Goal: Transaction & Acquisition: Download file/media

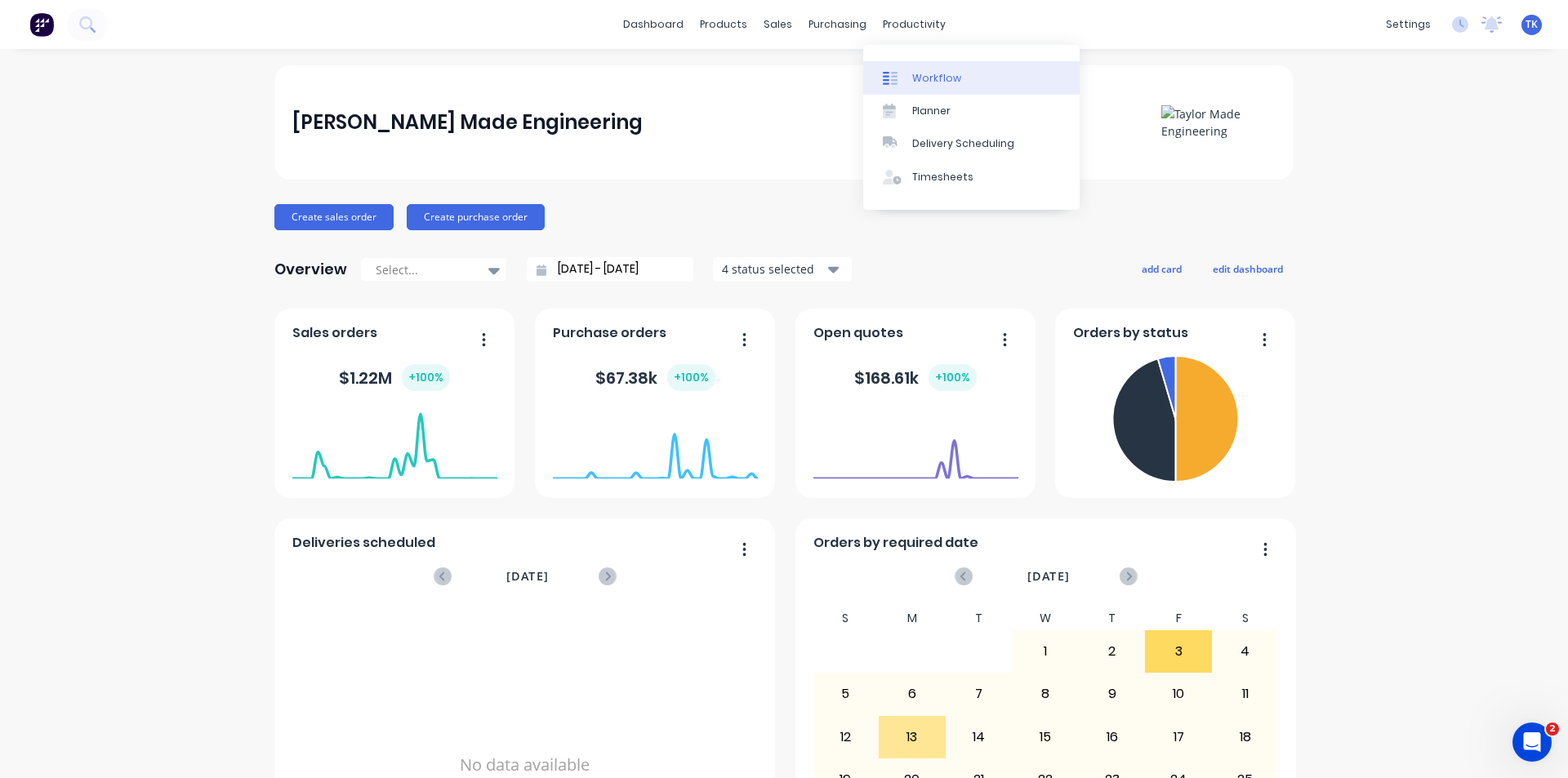
click at [926, 74] on div "Workflow" at bounding box center [936, 78] width 49 height 14
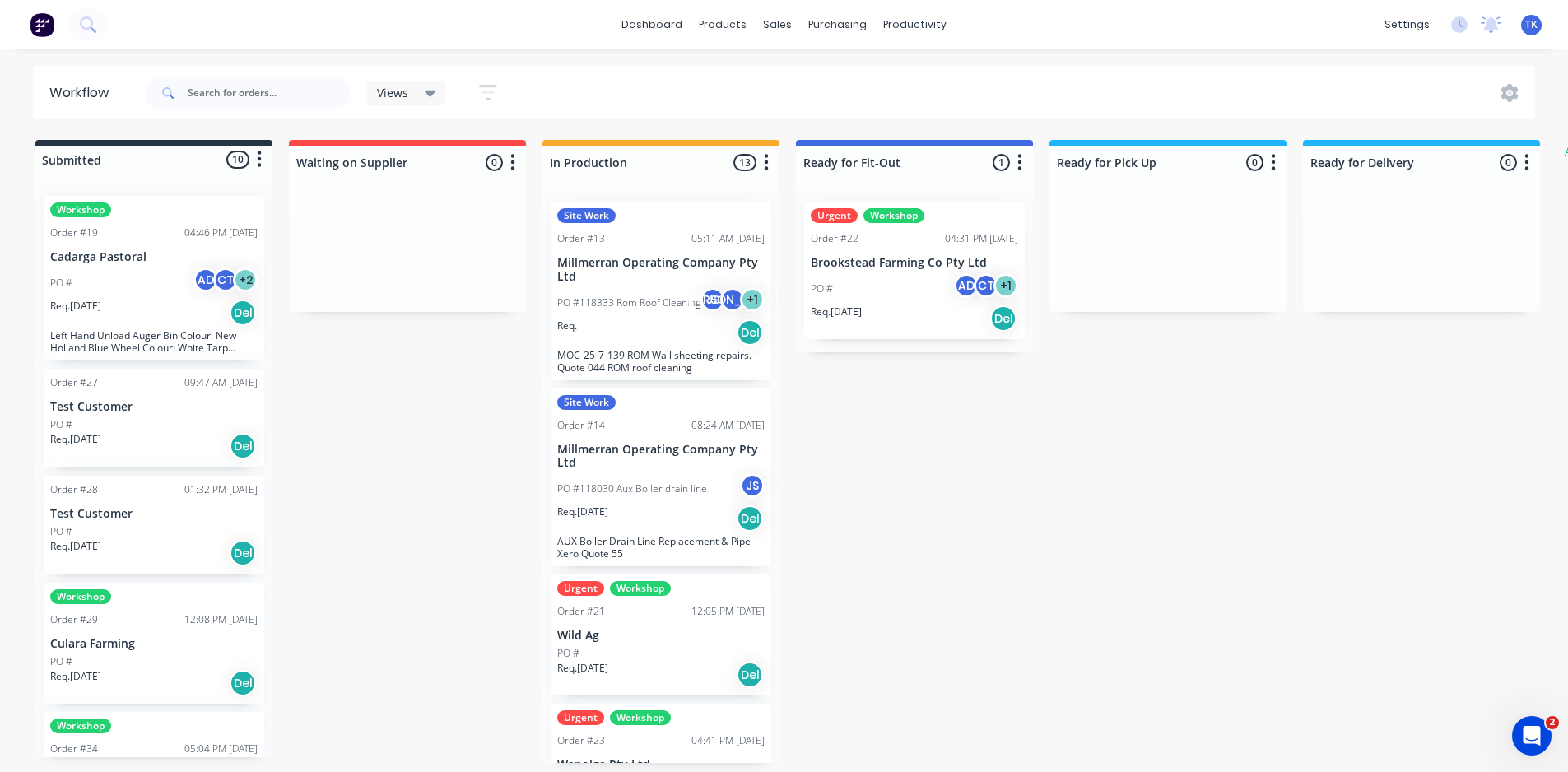
click at [637, 280] on p "Millmerran Operating Company Pty Ltd" at bounding box center [660, 270] width 208 height 28
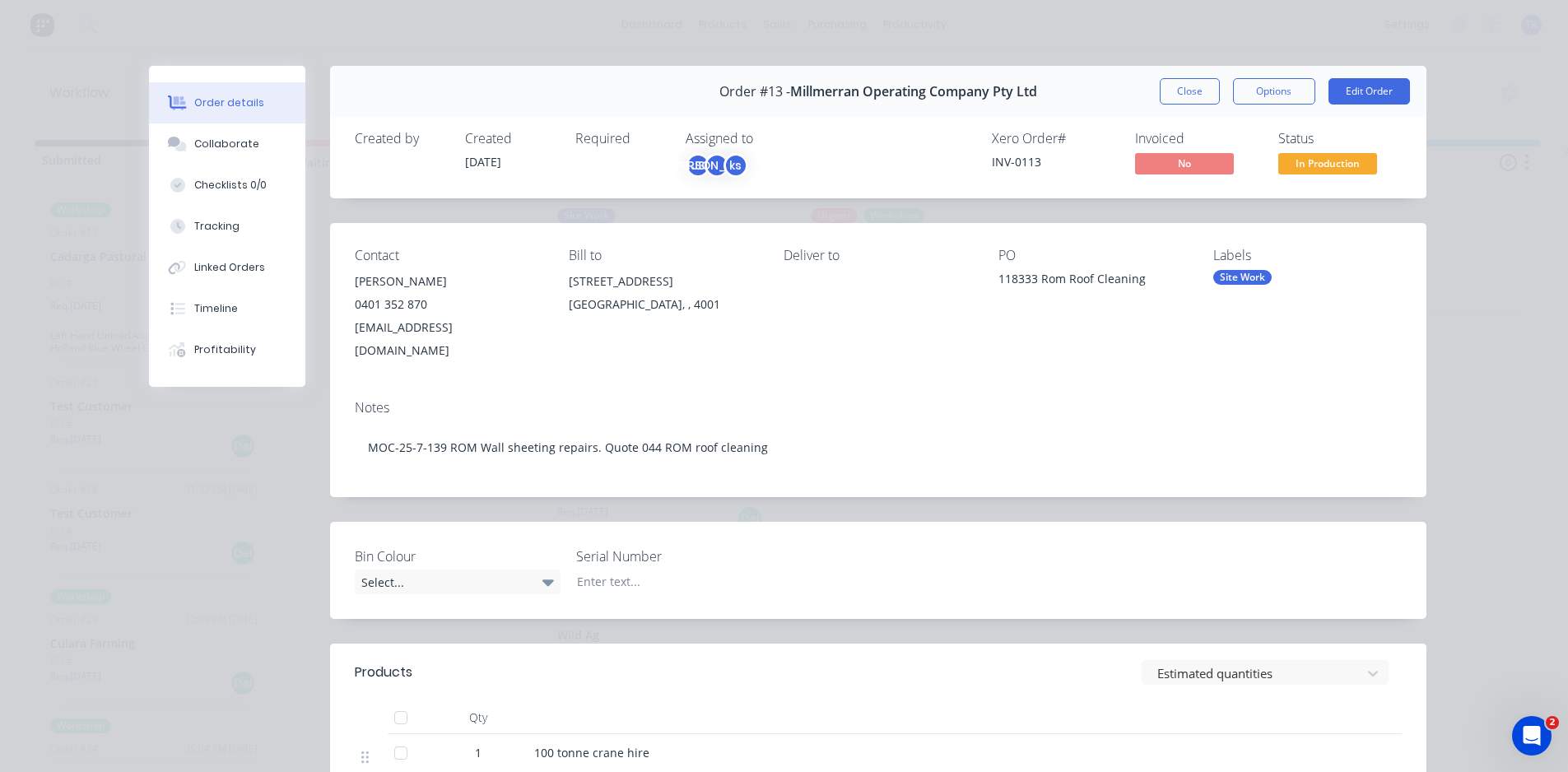
scroll to position [4, 0]
click at [1165, 85] on button "Close" at bounding box center [1190, 91] width 60 height 26
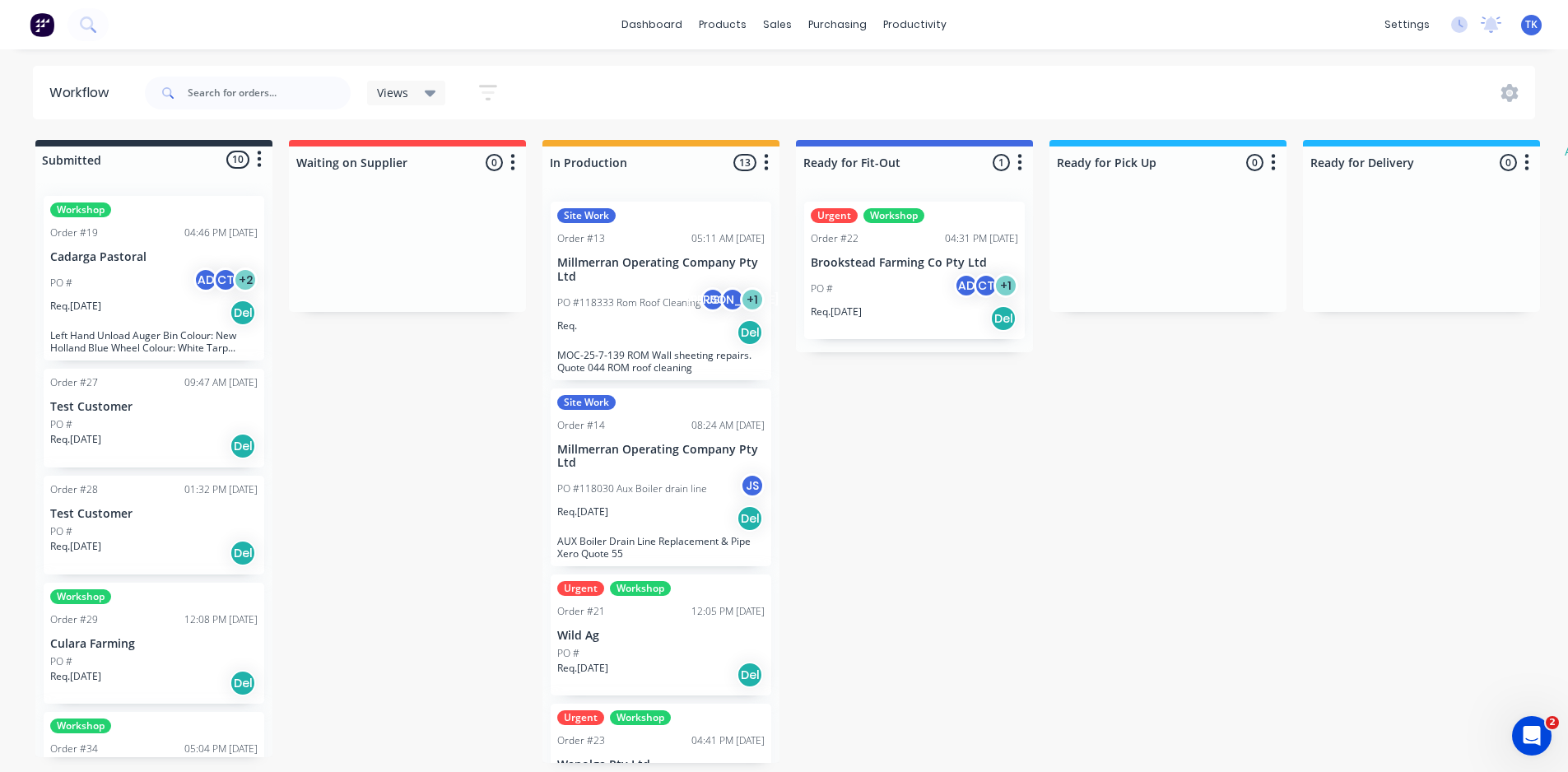
click at [624, 455] on p "Millmerran Operating Company Pty Ltd" at bounding box center [660, 457] width 208 height 28
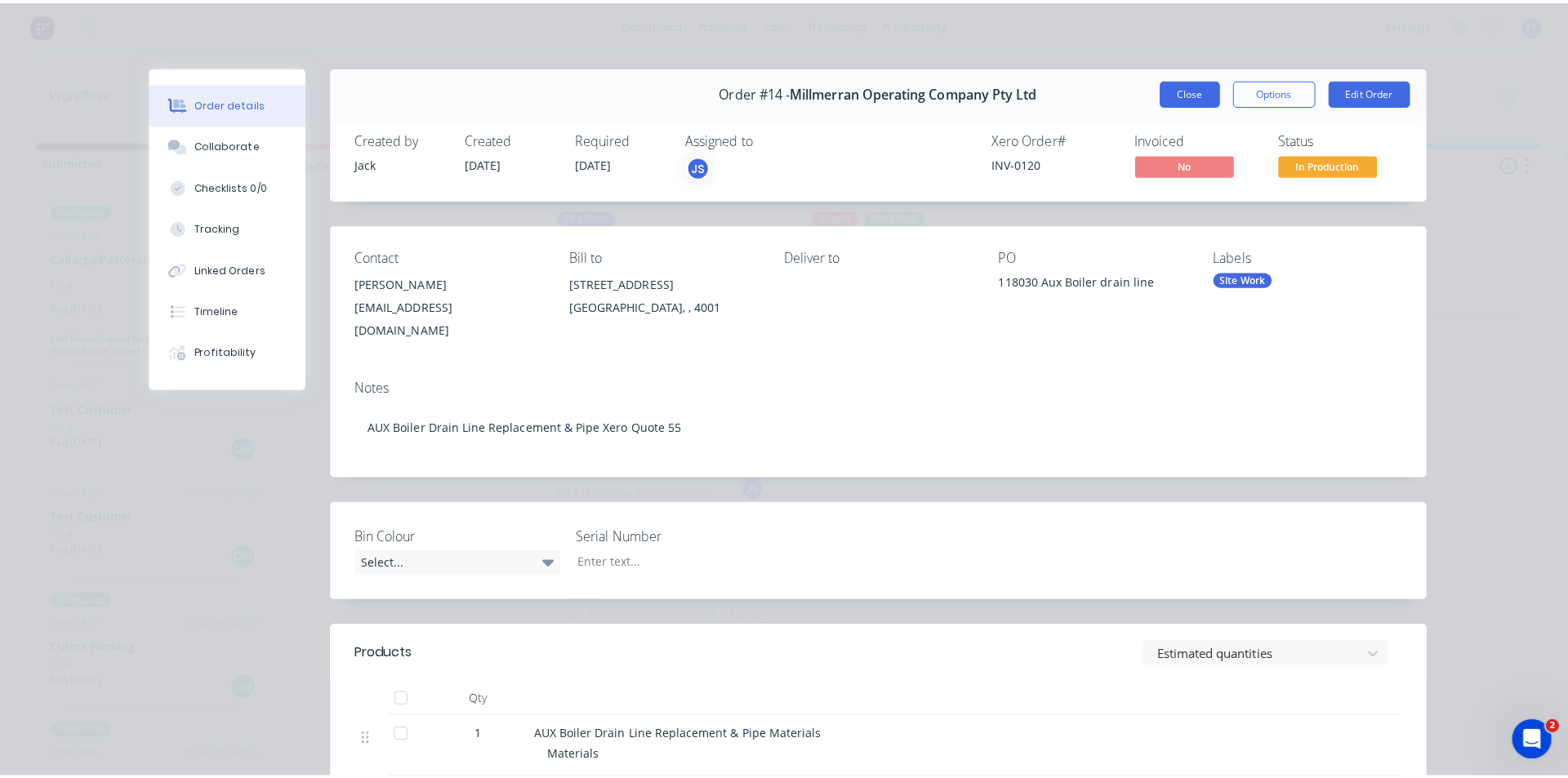
scroll to position [0, 0]
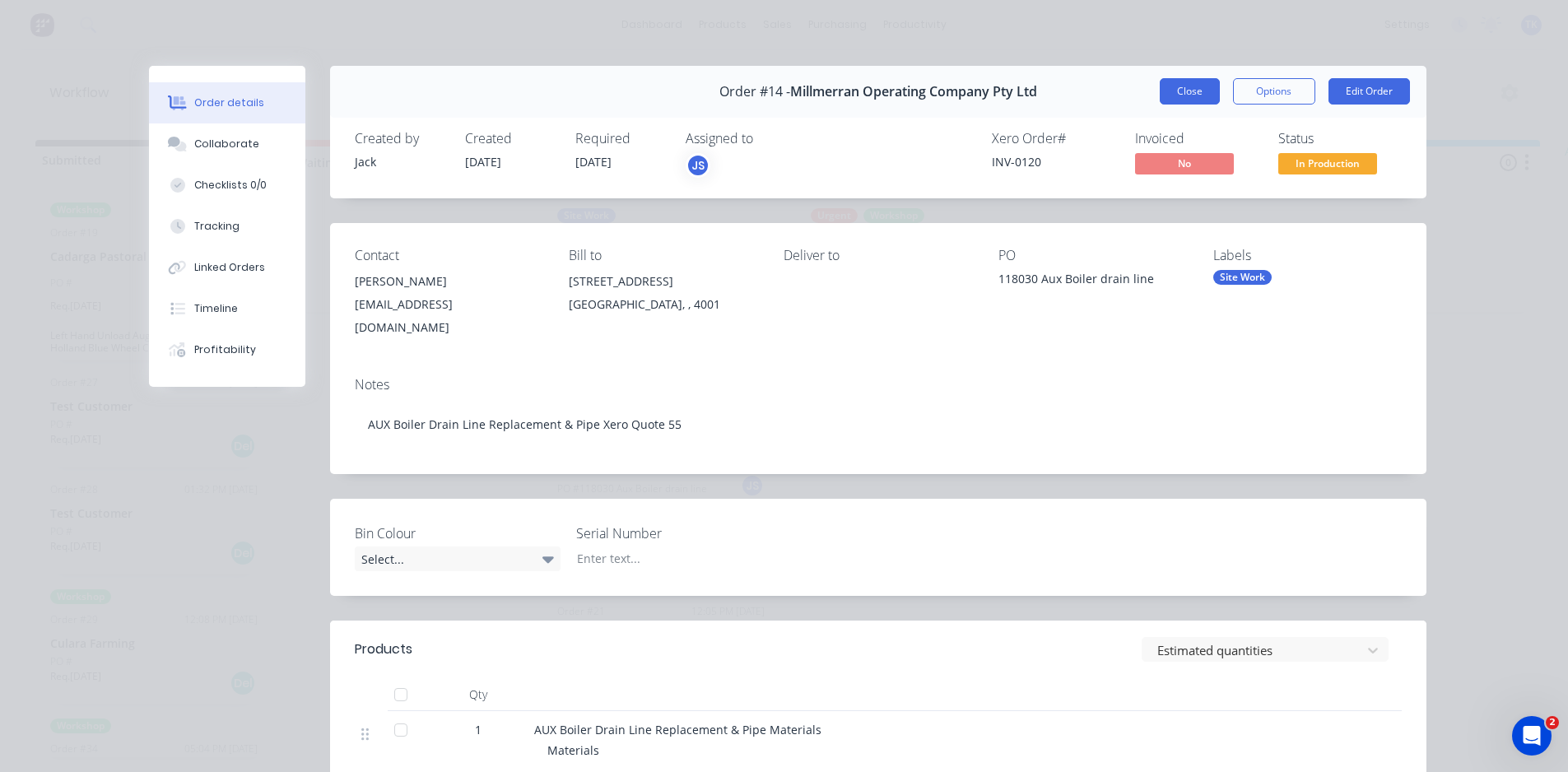
click at [1183, 93] on button "Close" at bounding box center [1190, 91] width 60 height 26
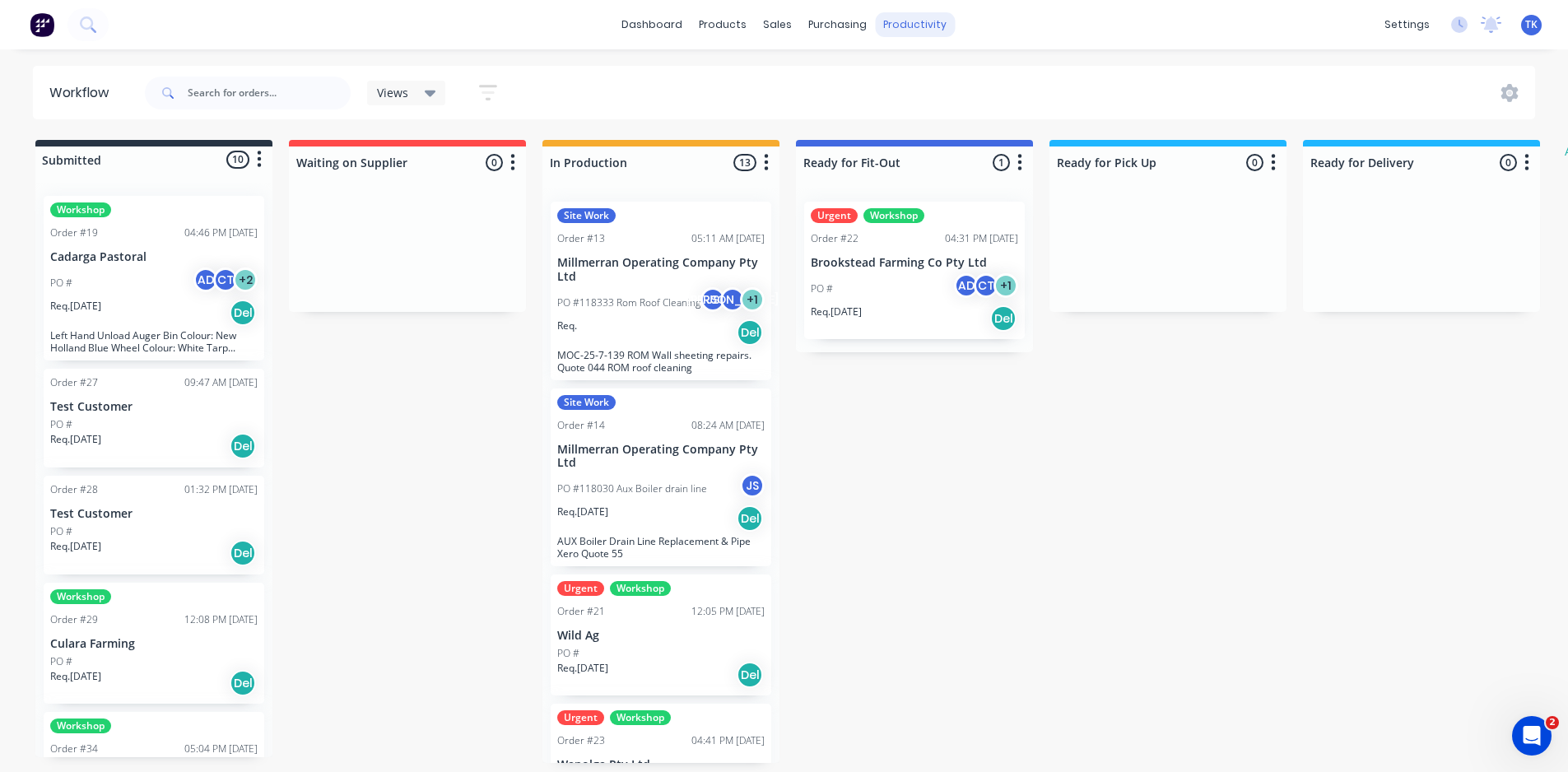
click at [903, 24] on div "productivity" at bounding box center [915, 24] width 80 height 24
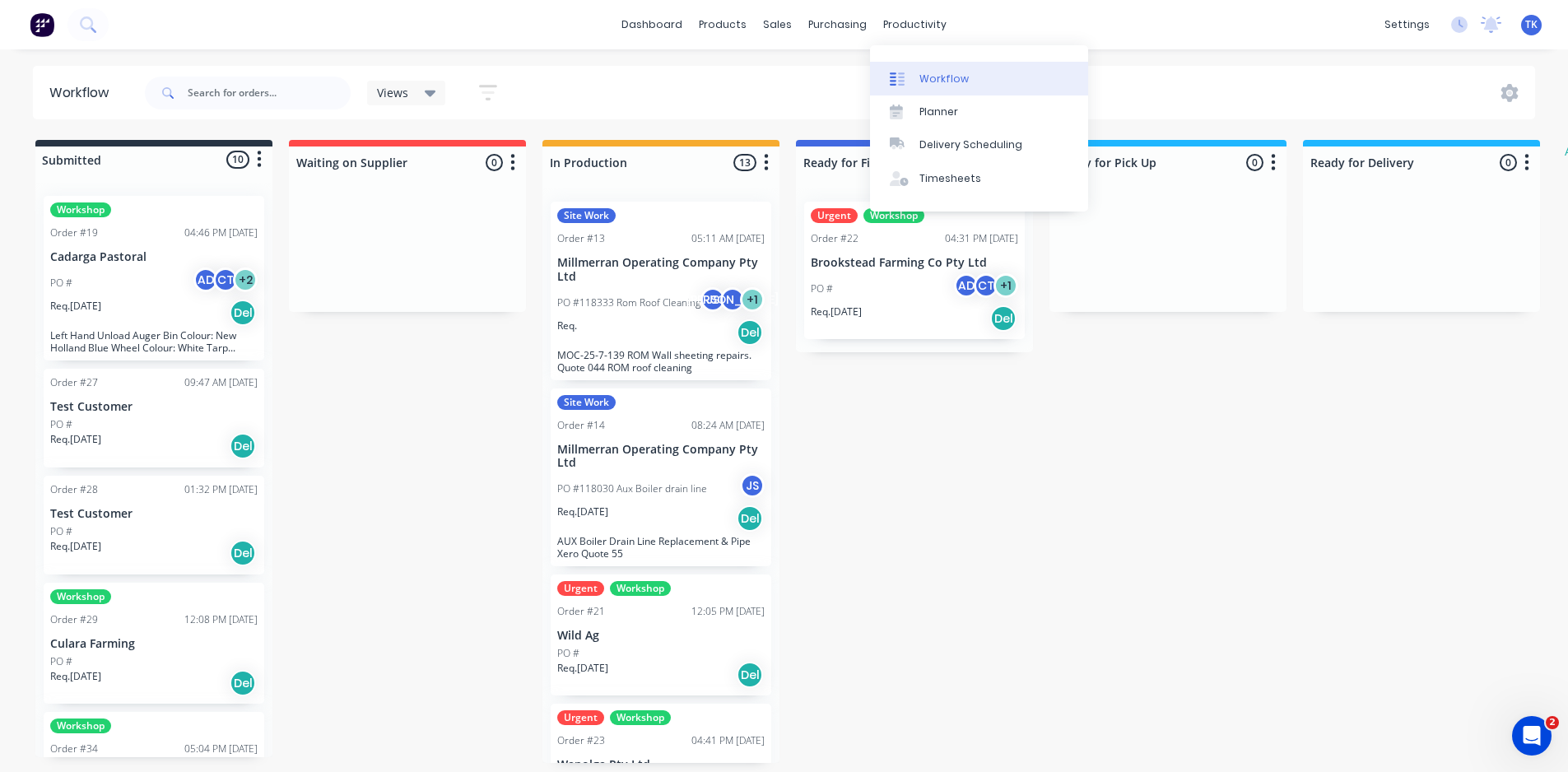
click at [943, 78] on div "Workflow" at bounding box center [943, 79] width 49 height 14
click at [939, 175] on div "Timesheets" at bounding box center [950, 179] width 62 height 14
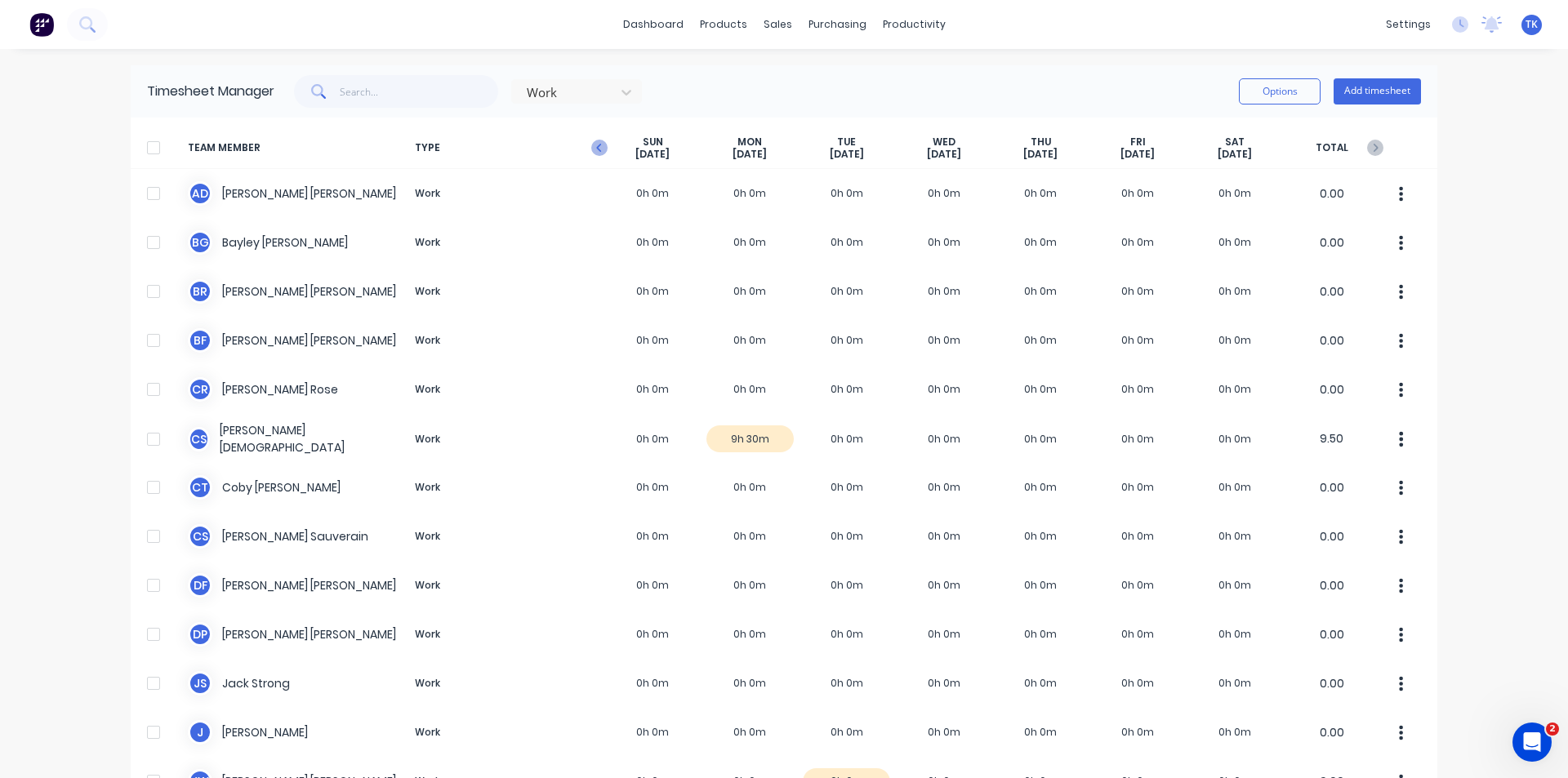
click at [591, 149] on icon "button" at bounding box center [599, 148] width 16 height 16
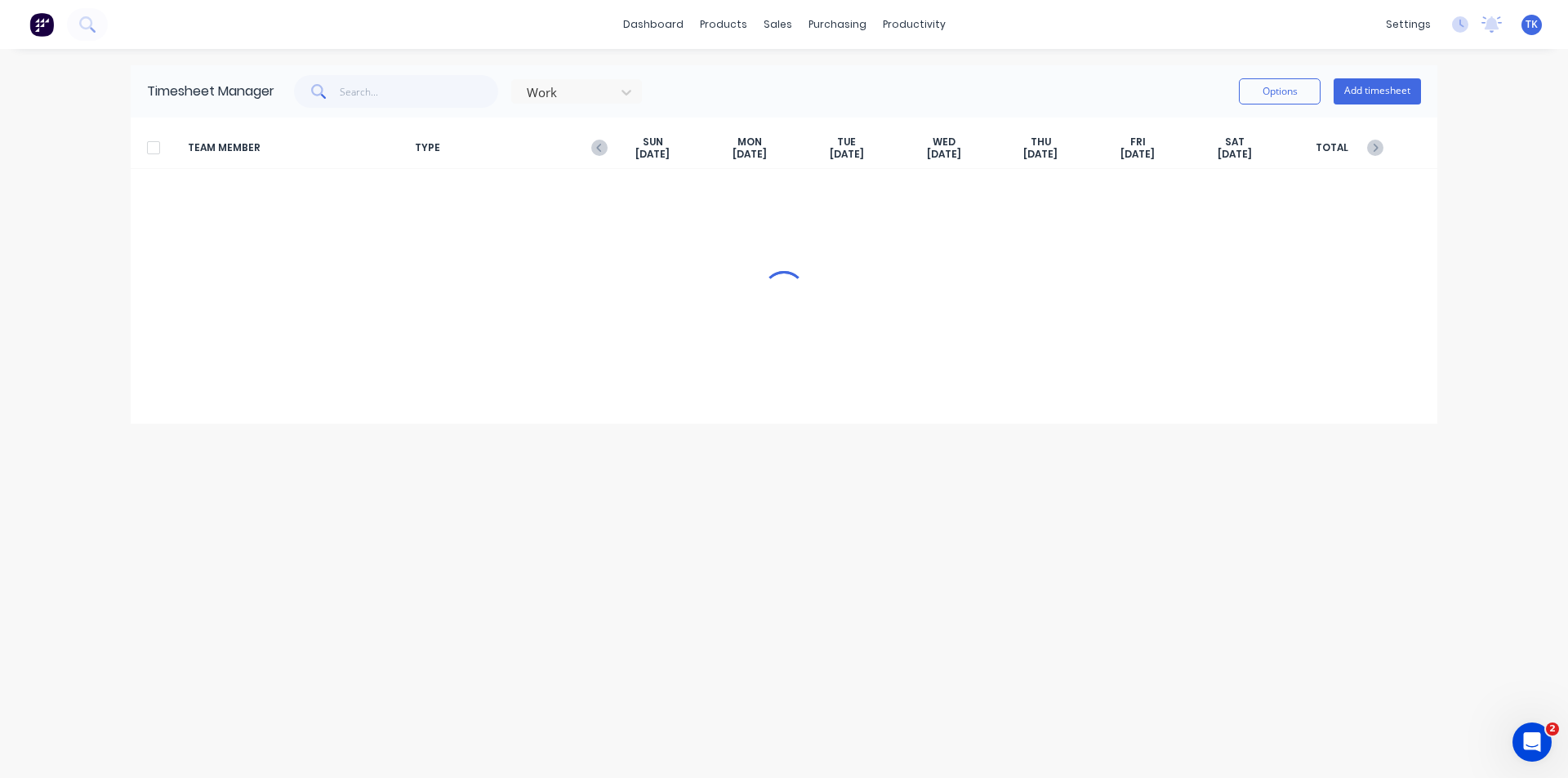
click at [590, 149] on span "TYPE" at bounding box center [506, 148] width 196 height 25
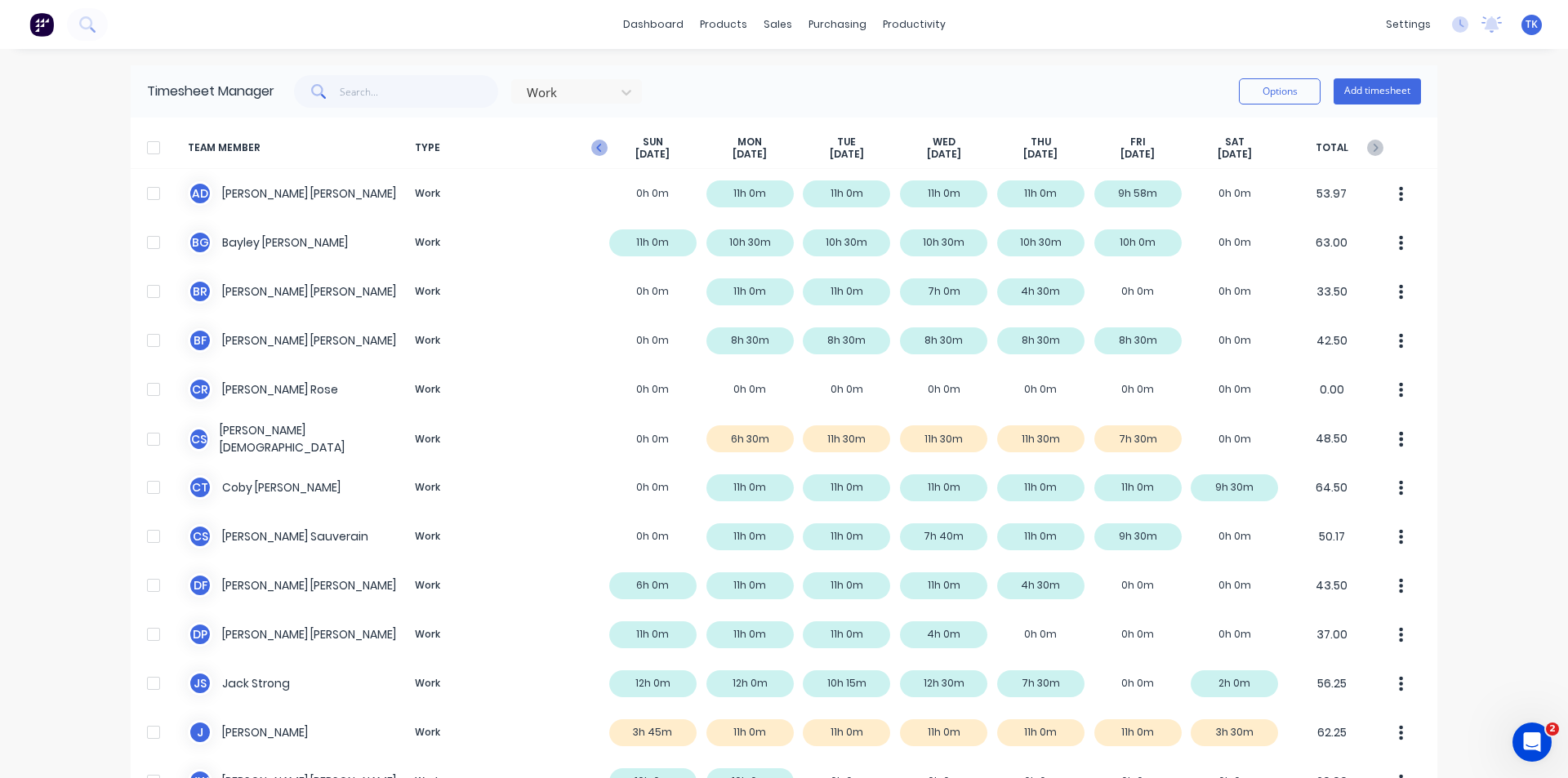
click at [597, 146] on icon "button" at bounding box center [599, 148] width 16 height 16
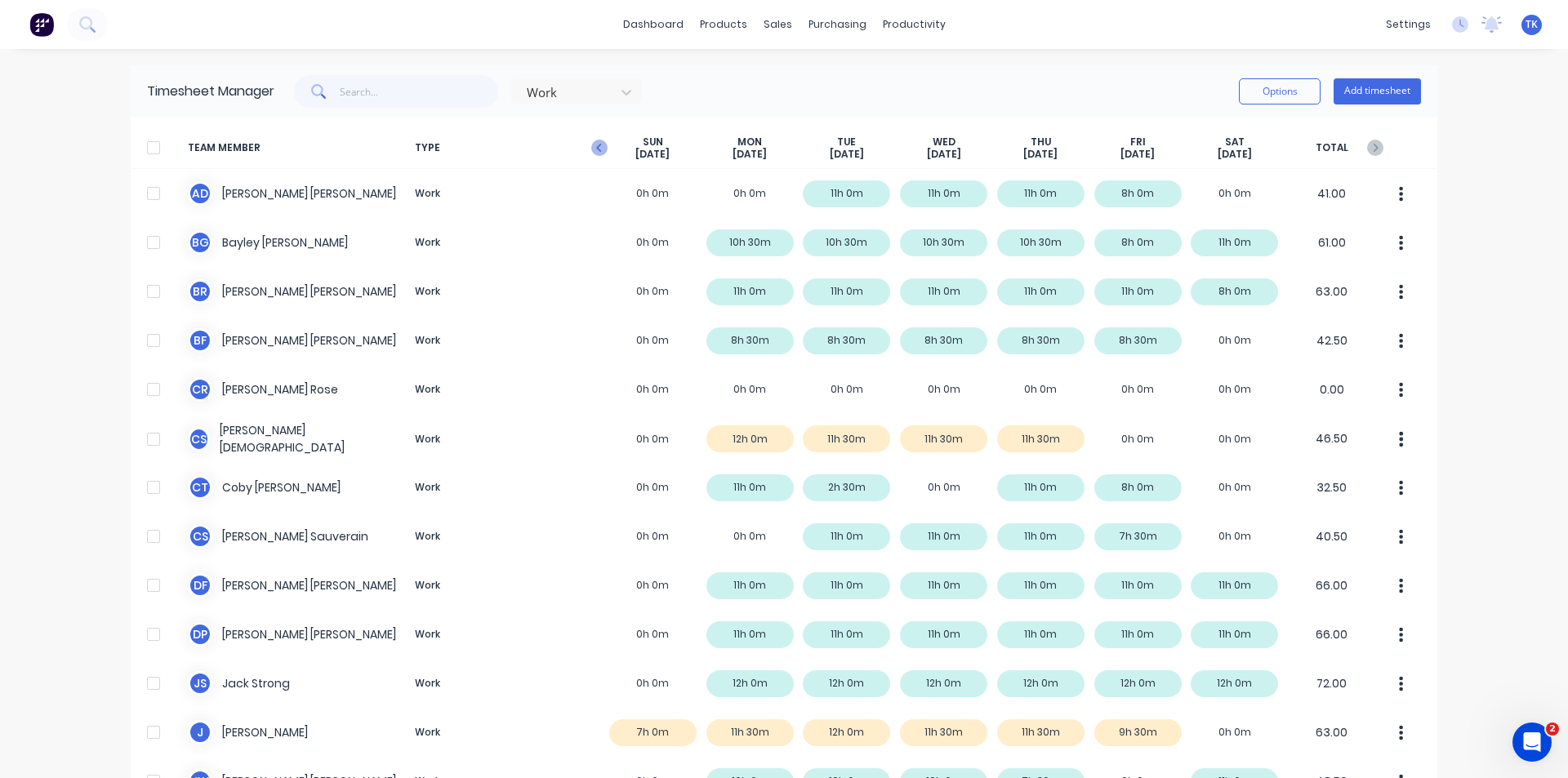
click at [600, 149] on icon "button" at bounding box center [599, 148] width 16 height 16
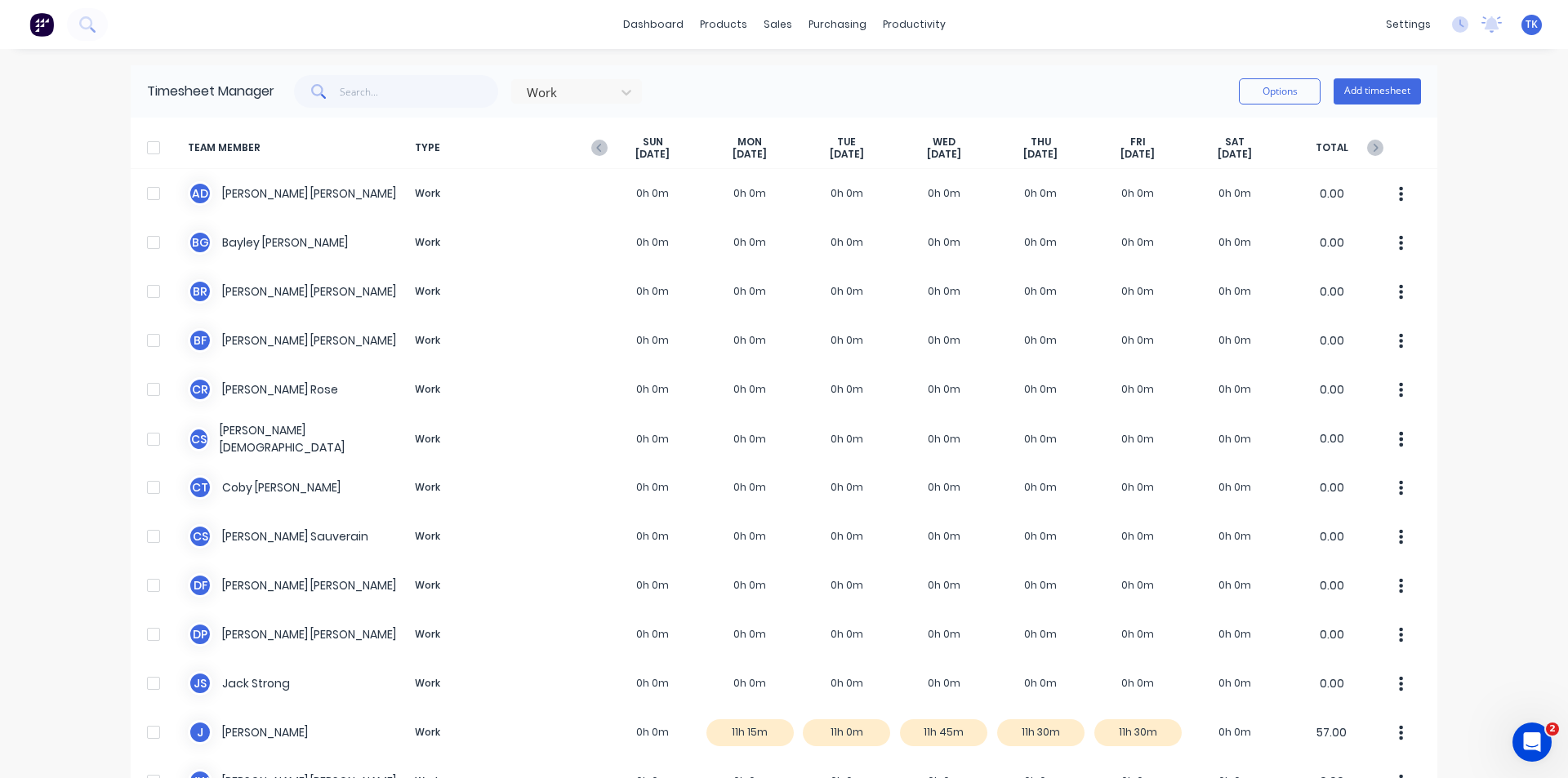
click at [600, 149] on icon "button" at bounding box center [599, 148] width 16 height 16
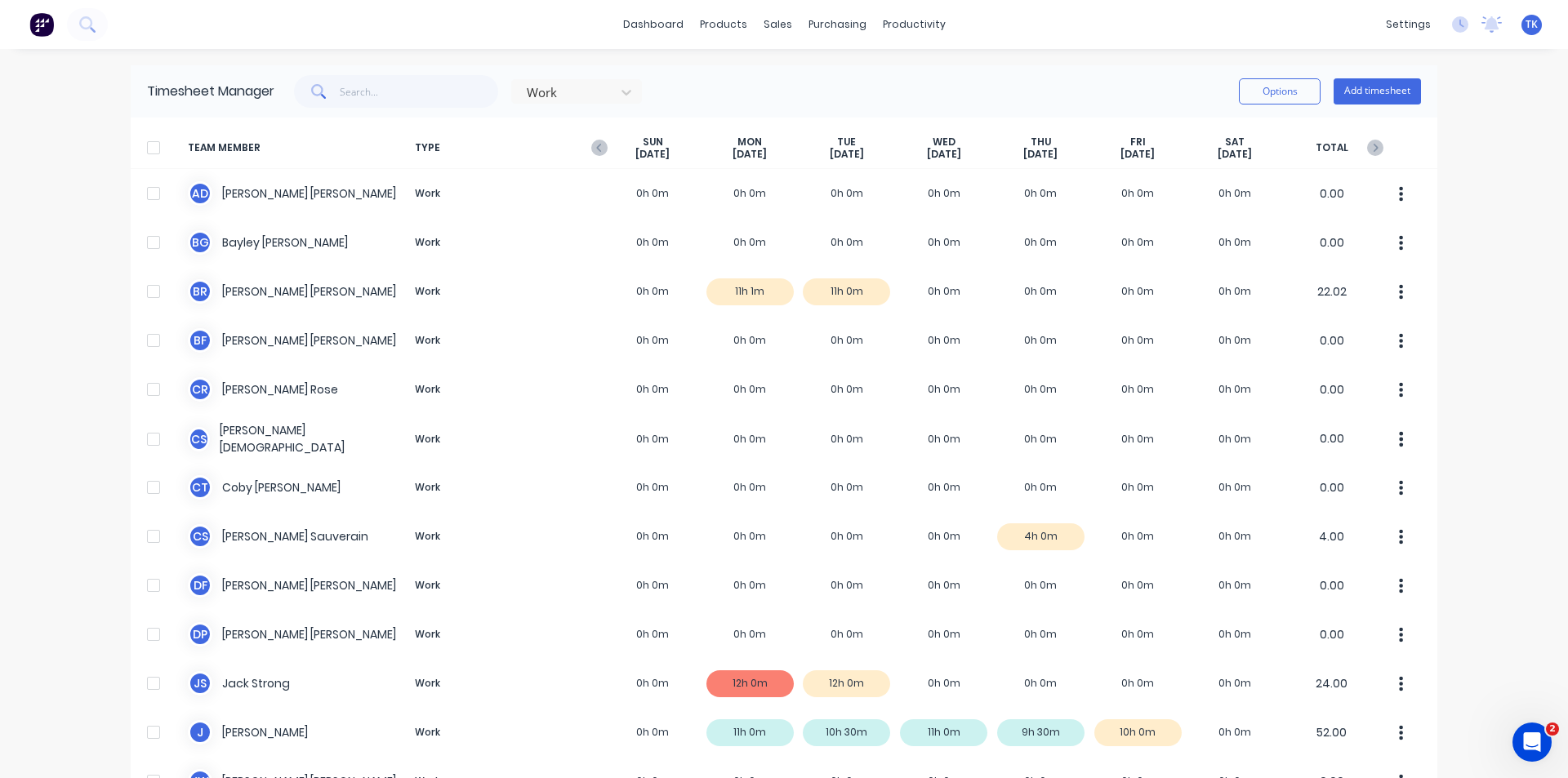
click at [600, 149] on icon "button" at bounding box center [599, 148] width 16 height 16
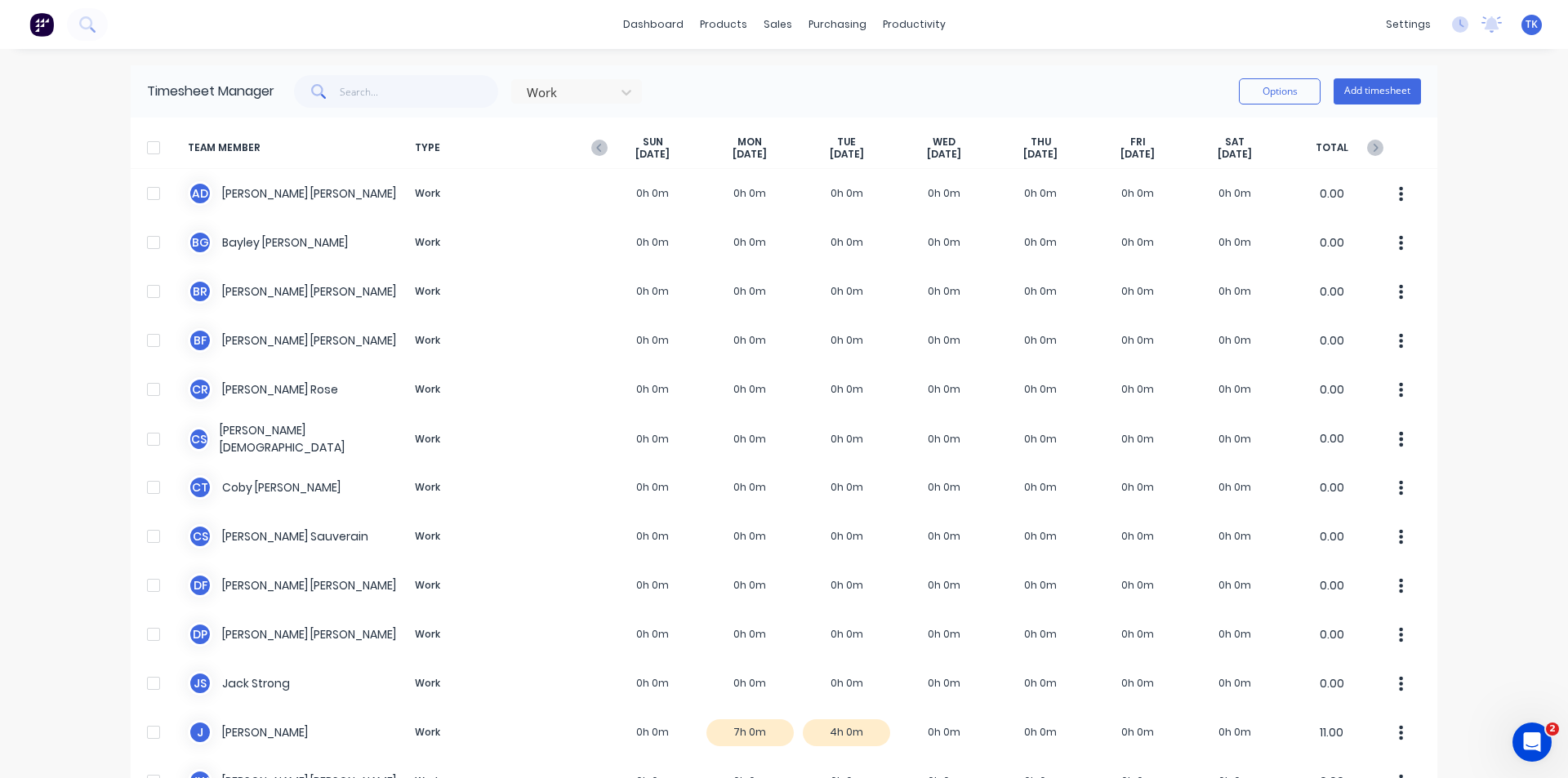
click at [149, 145] on div at bounding box center [153, 148] width 33 height 33
click at [1276, 94] on button "Options" at bounding box center [1280, 91] width 82 height 26
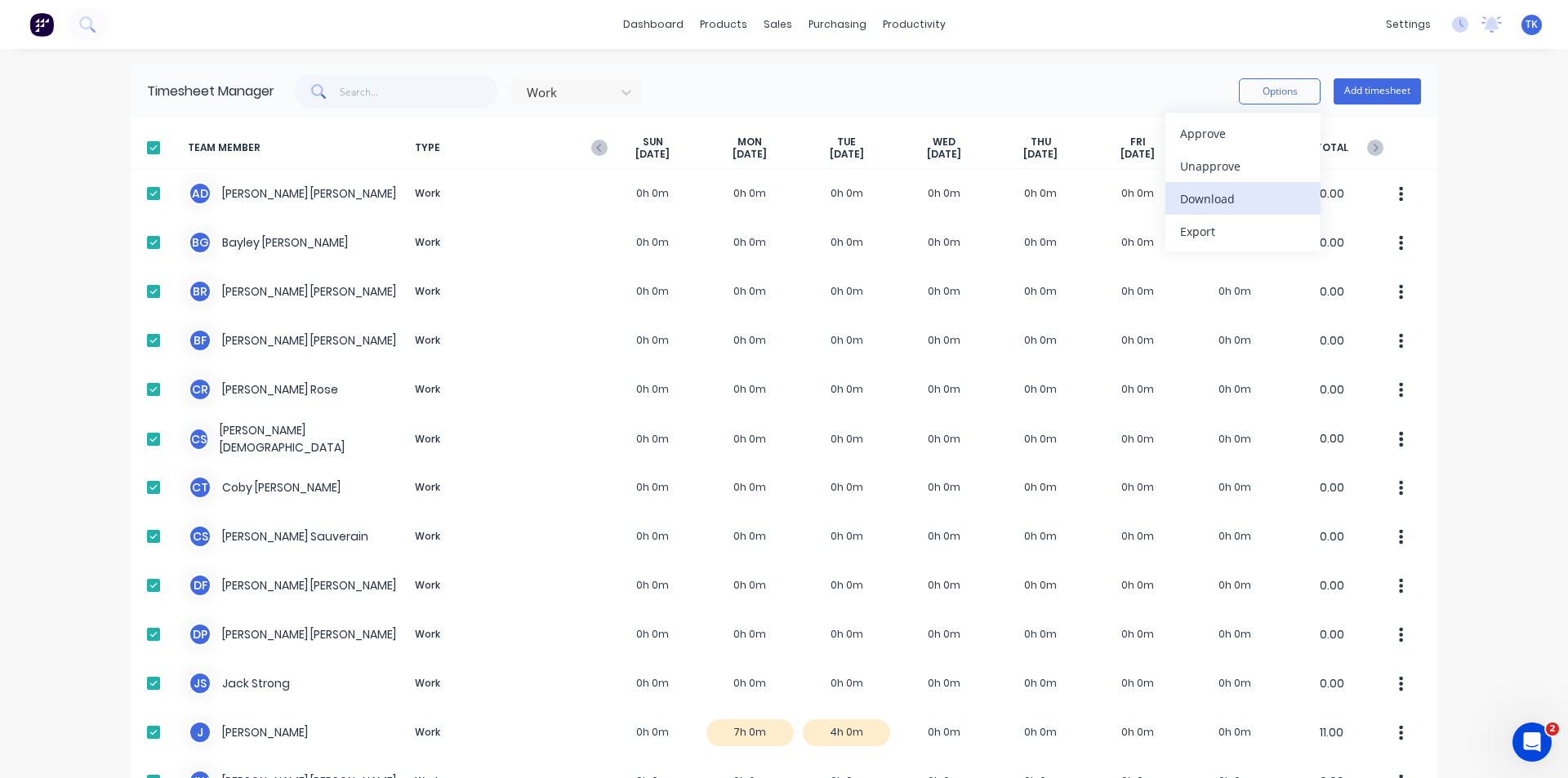
click at [1211, 206] on div "Download" at bounding box center [1243, 199] width 126 height 24
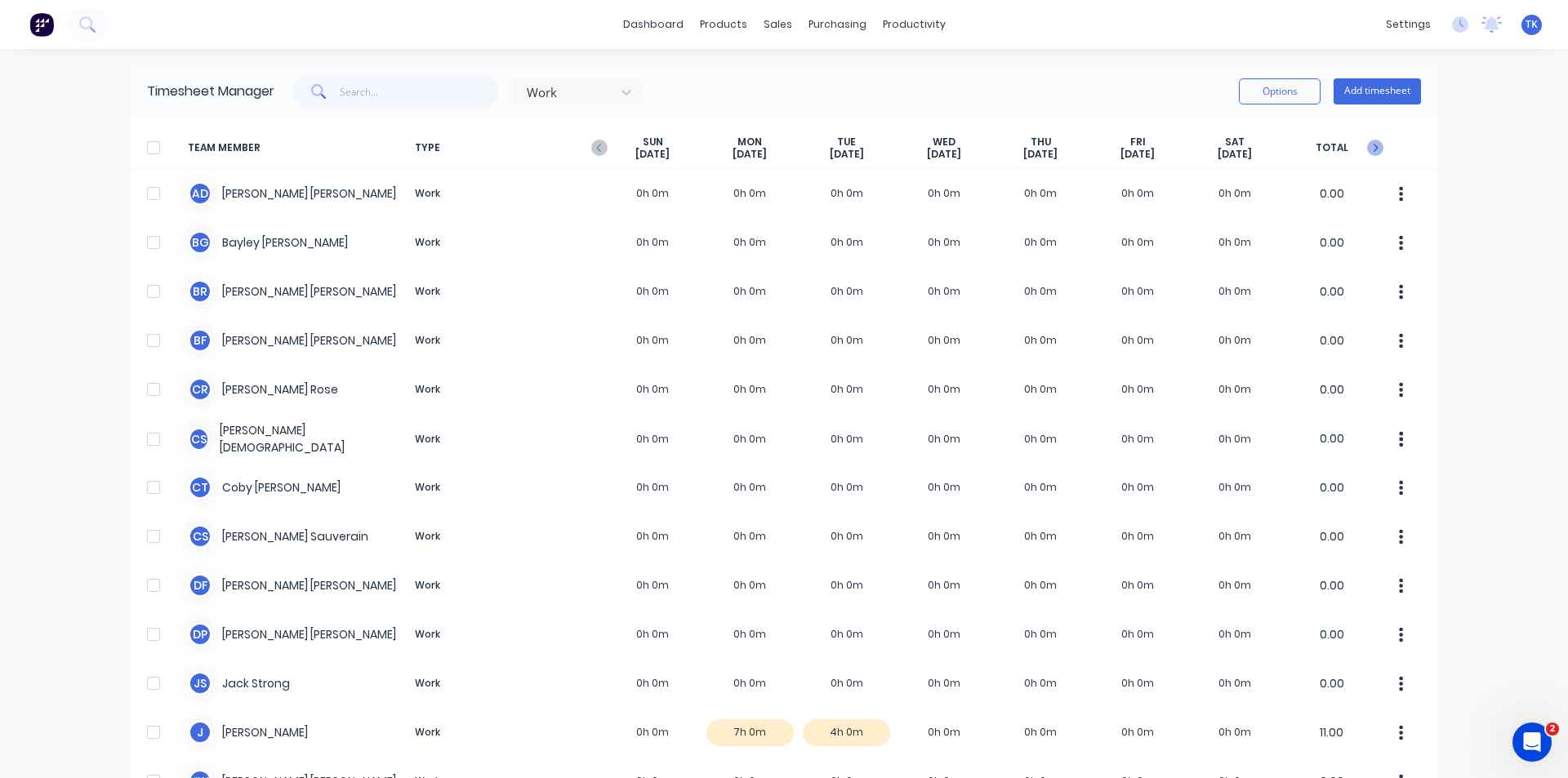
click at [1371, 150] on icon "button" at bounding box center [1375, 148] width 16 height 16
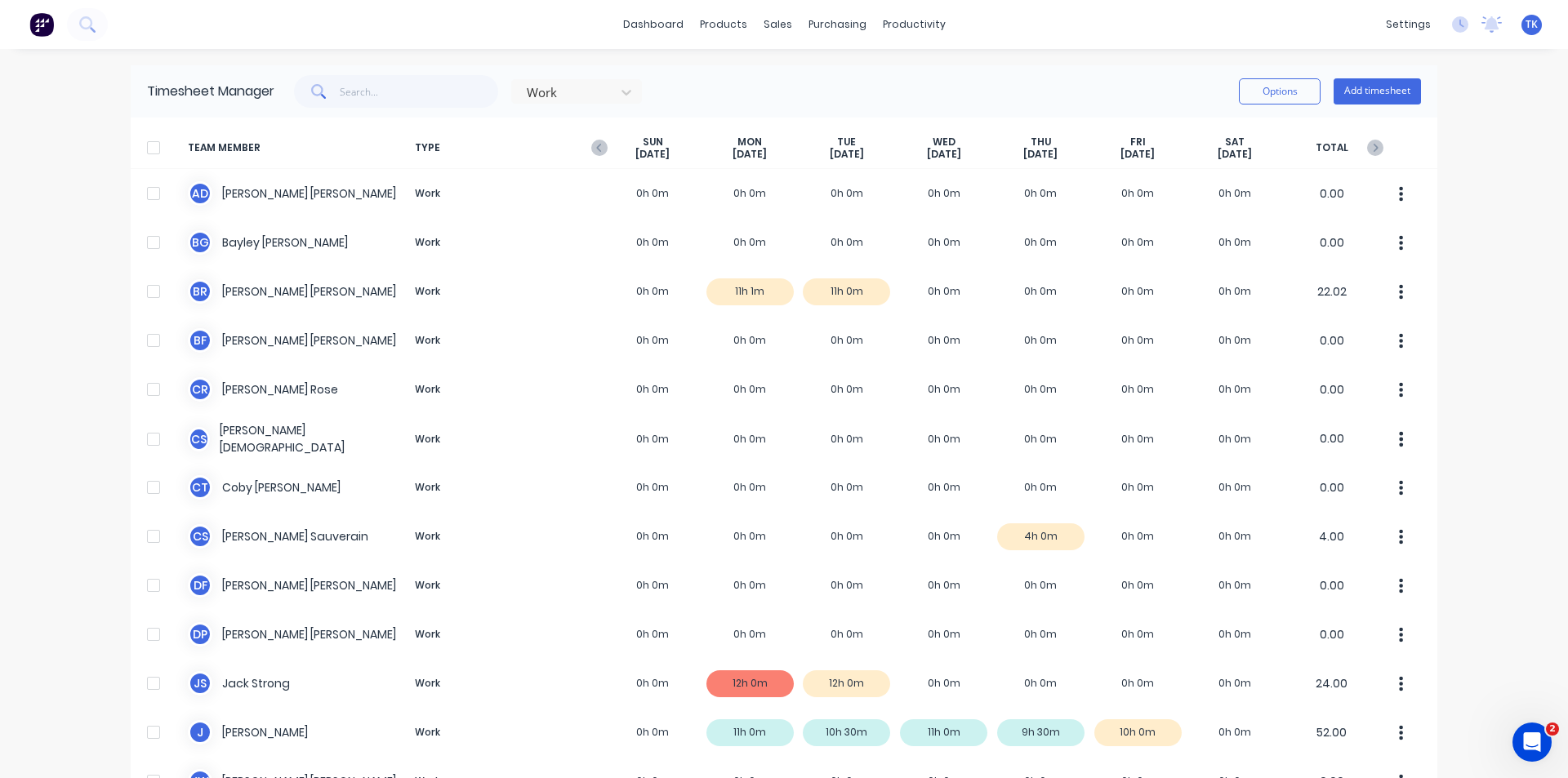
click at [151, 146] on div at bounding box center [153, 148] width 33 height 33
click at [1273, 88] on button "Options" at bounding box center [1280, 91] width 82 height 26
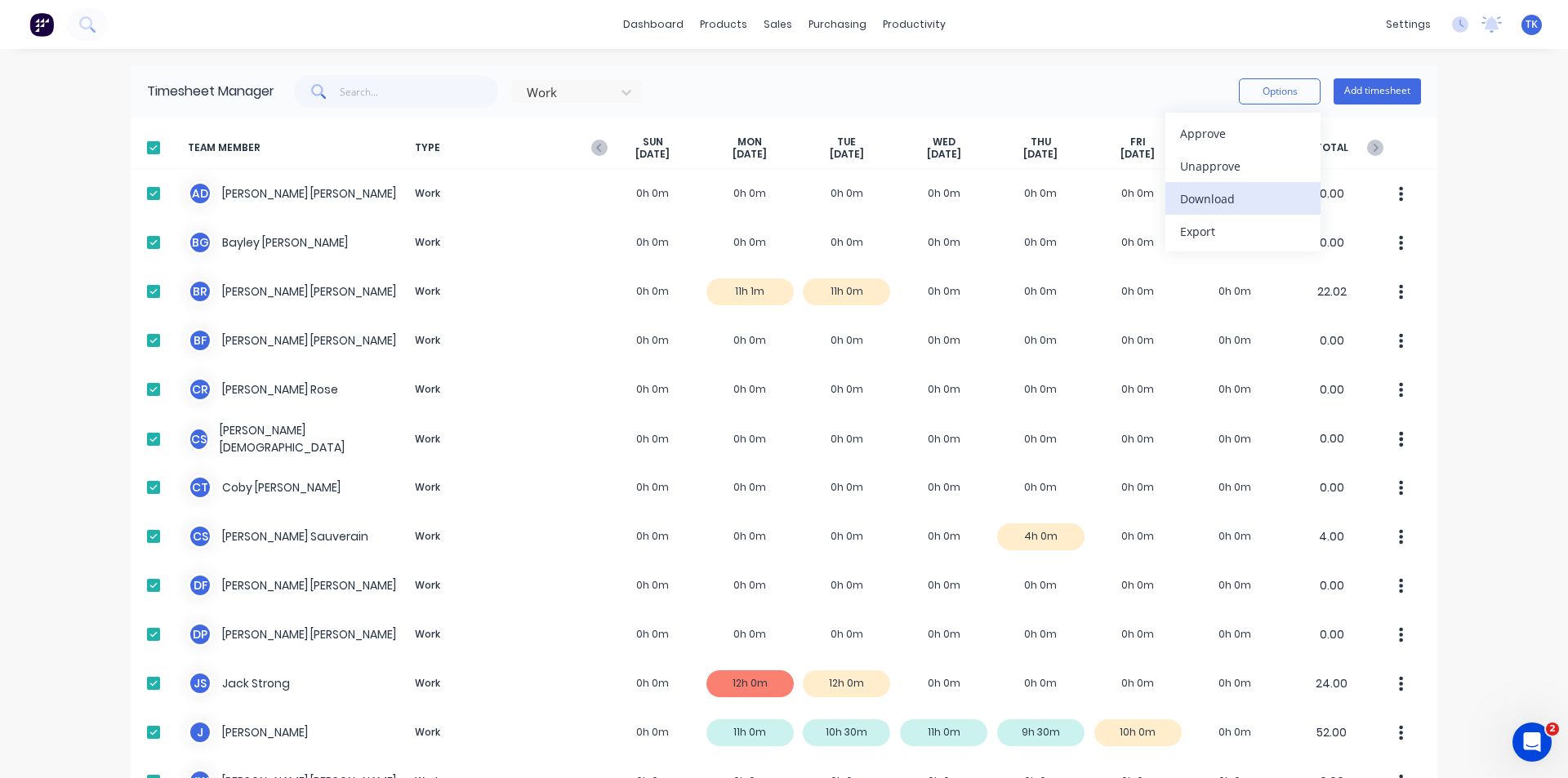
click at [1223, 199] on div "Download" at bounding box center [1243, 199] width 126 height 24
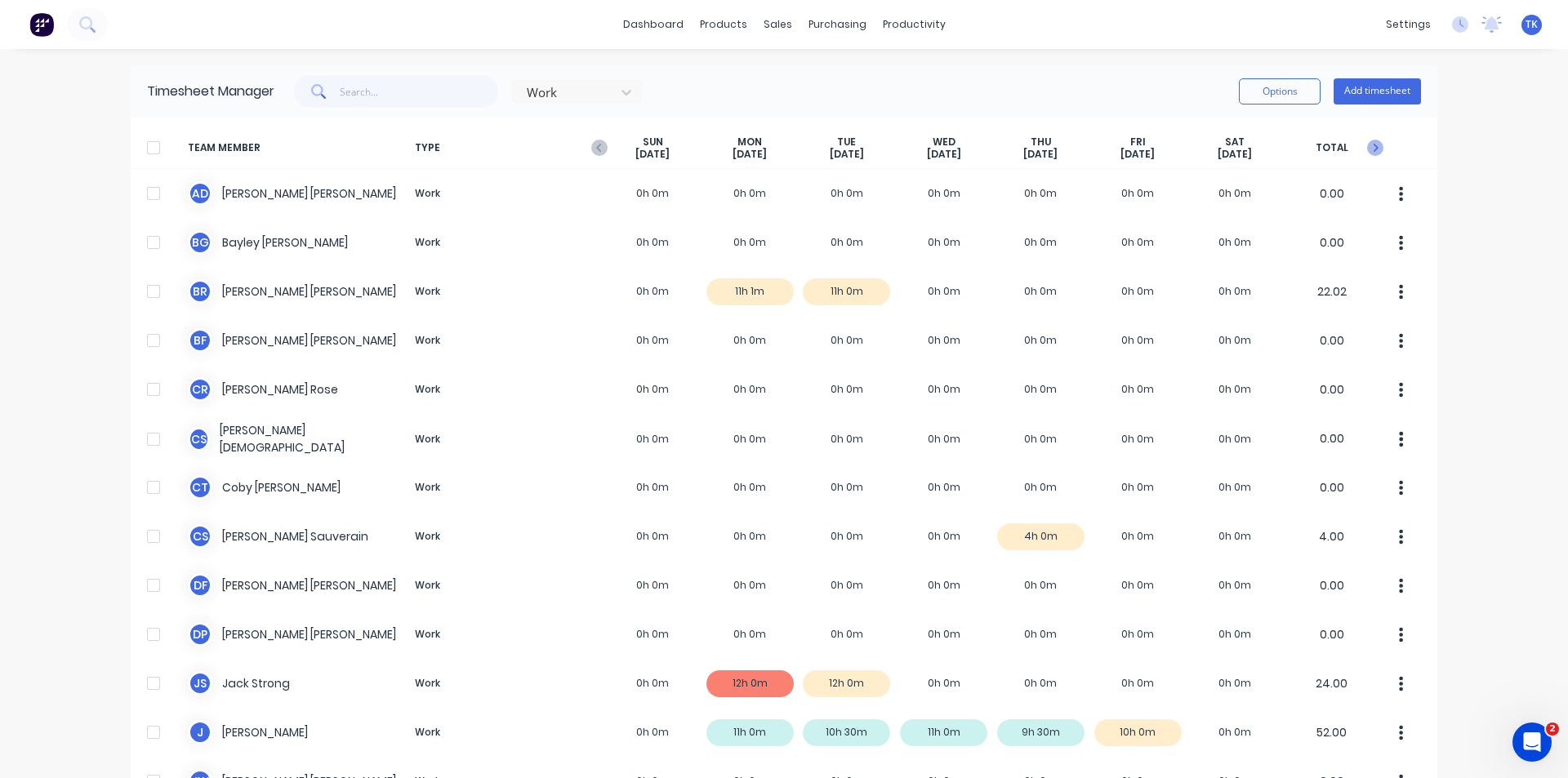
click at [1374, 146] on icon "button" at bounding box center [1375, 147] width 4 height 8
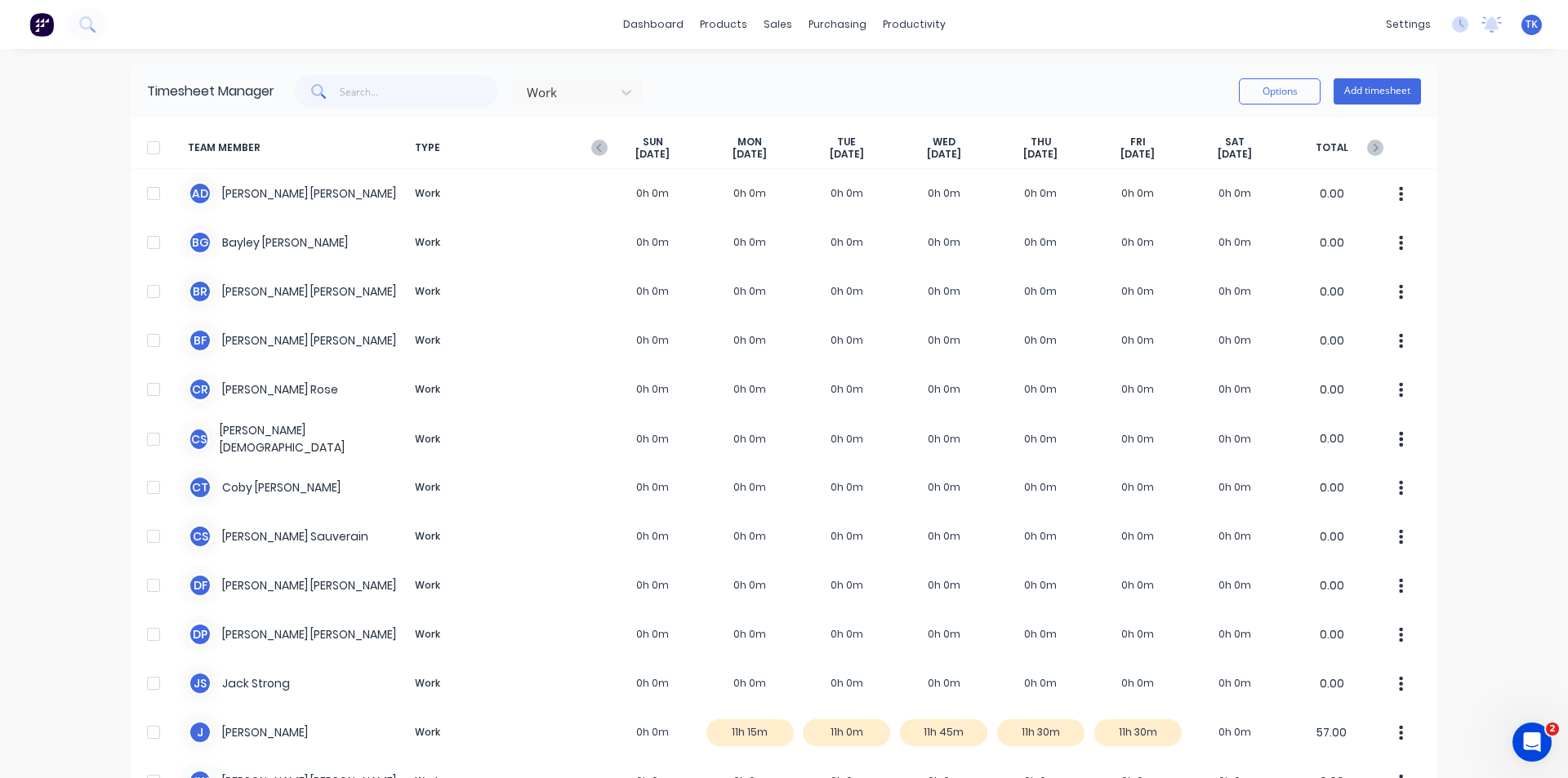
click at [151, 151] on div at bounding box center [153, 148] width 33 height 33
click at [1287, 84] on button "Options" at bounding box center [1280, 91] width 82 height 26
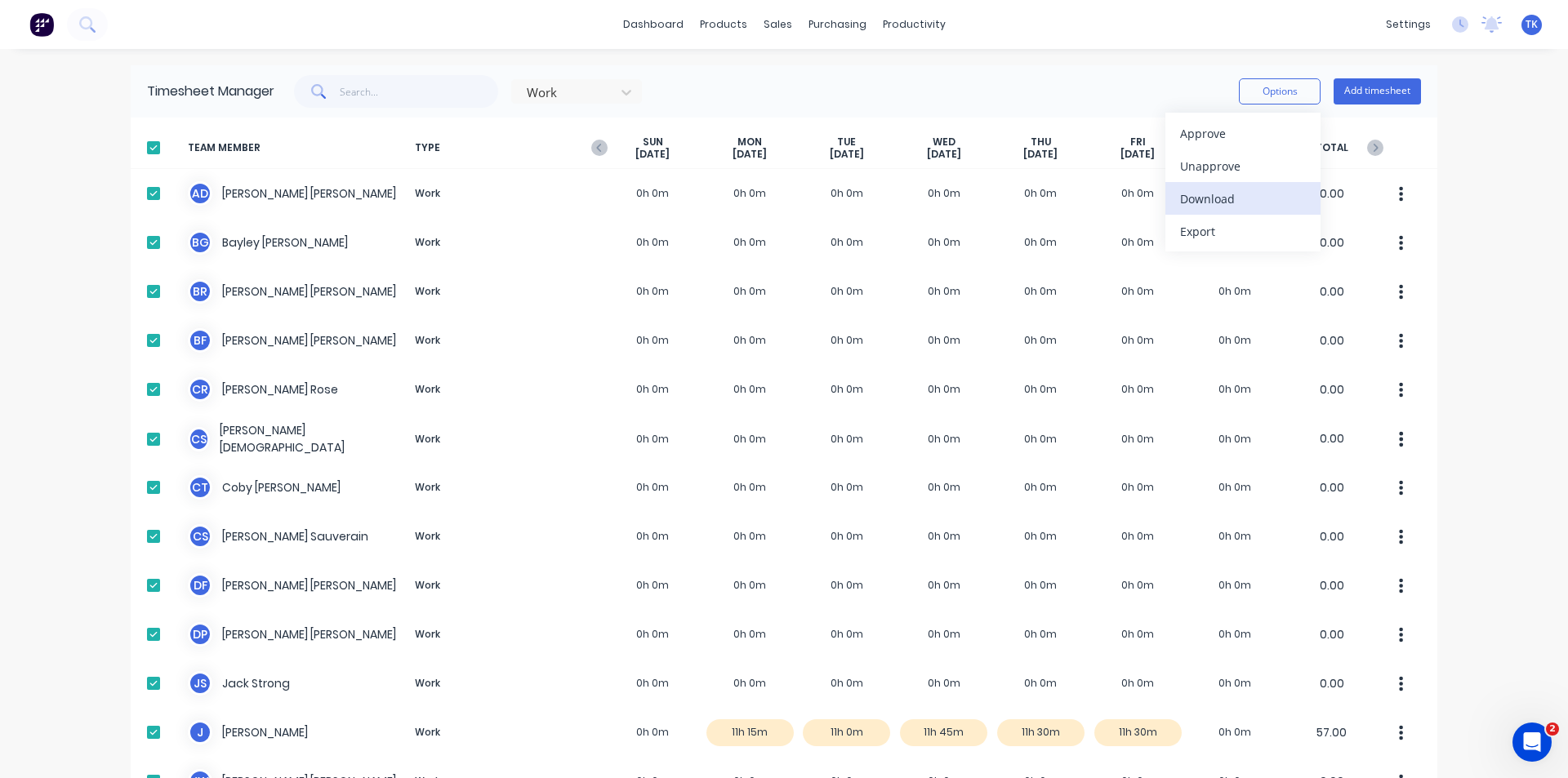
click at [1201, 198] on div "Download" at bounding box center [1243, 199] width 126 height 24
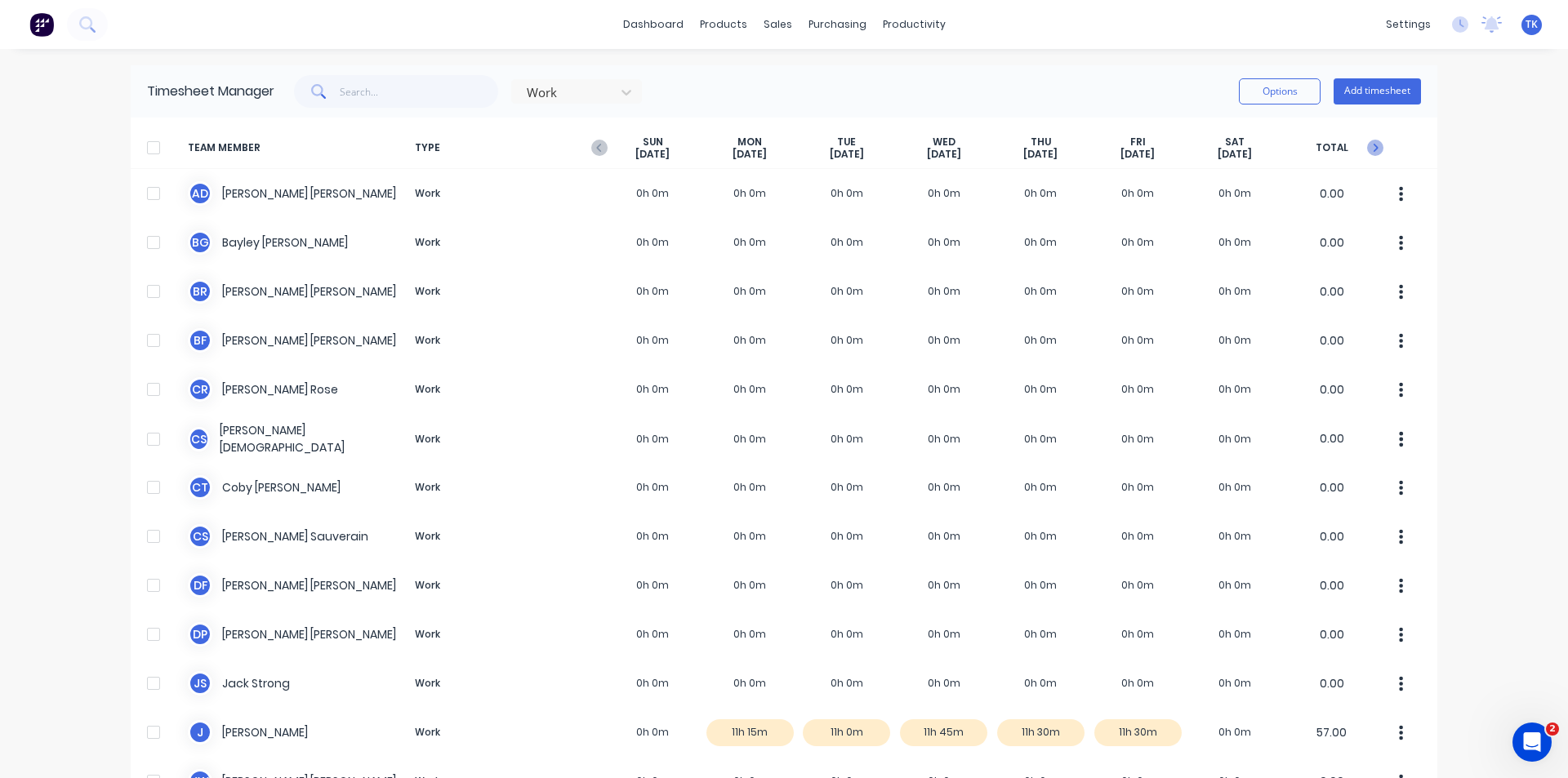
click at [1368, 147] on icon "button" at bounding box center [1375, 148] width 16 height 16
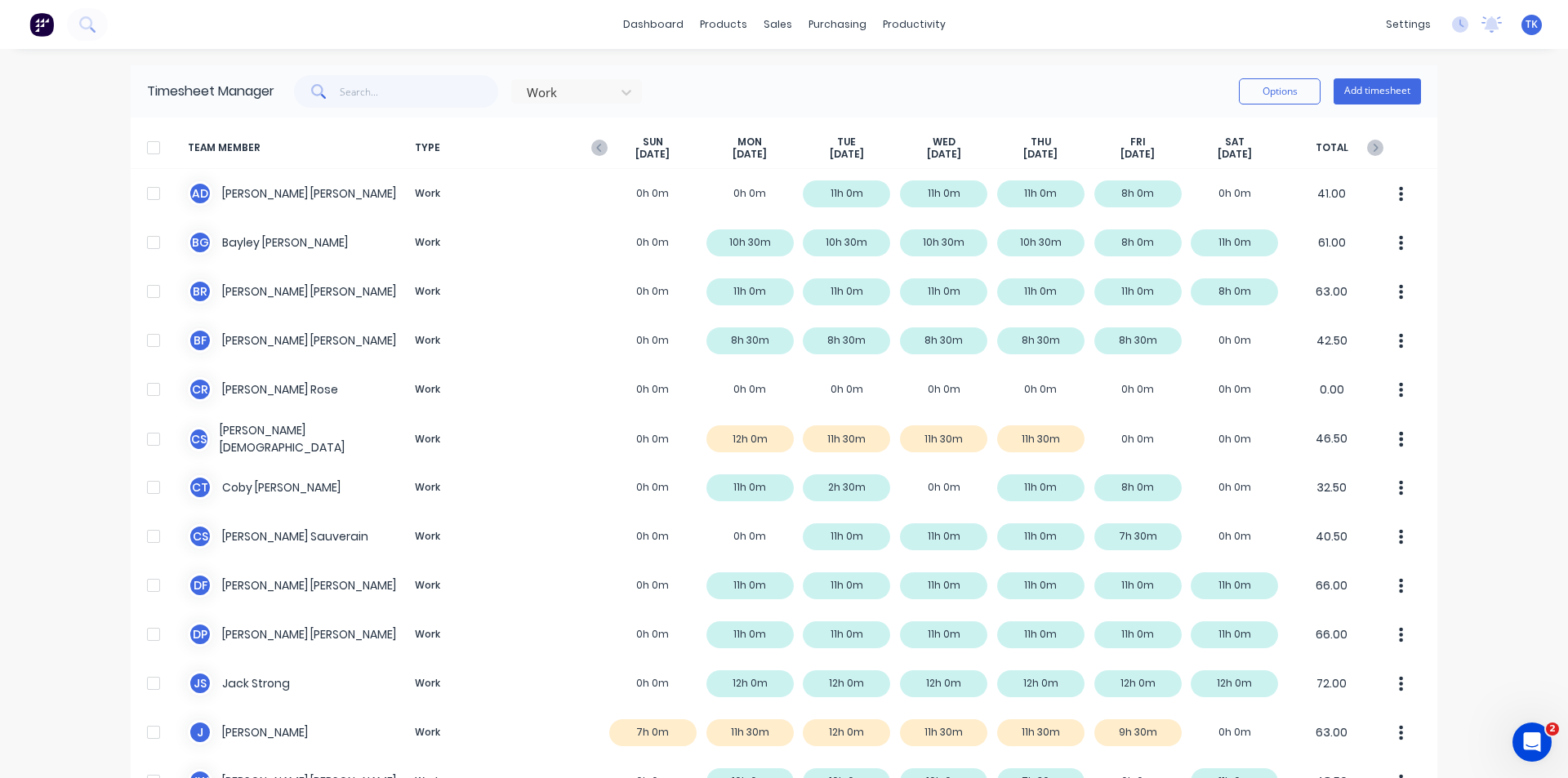
click at [149, 150] on div at bounding box center [153, 148] width 33 height 33
click at [1294, 99] on button "Options" at bounding box center [1280, 91] width 82 height 26
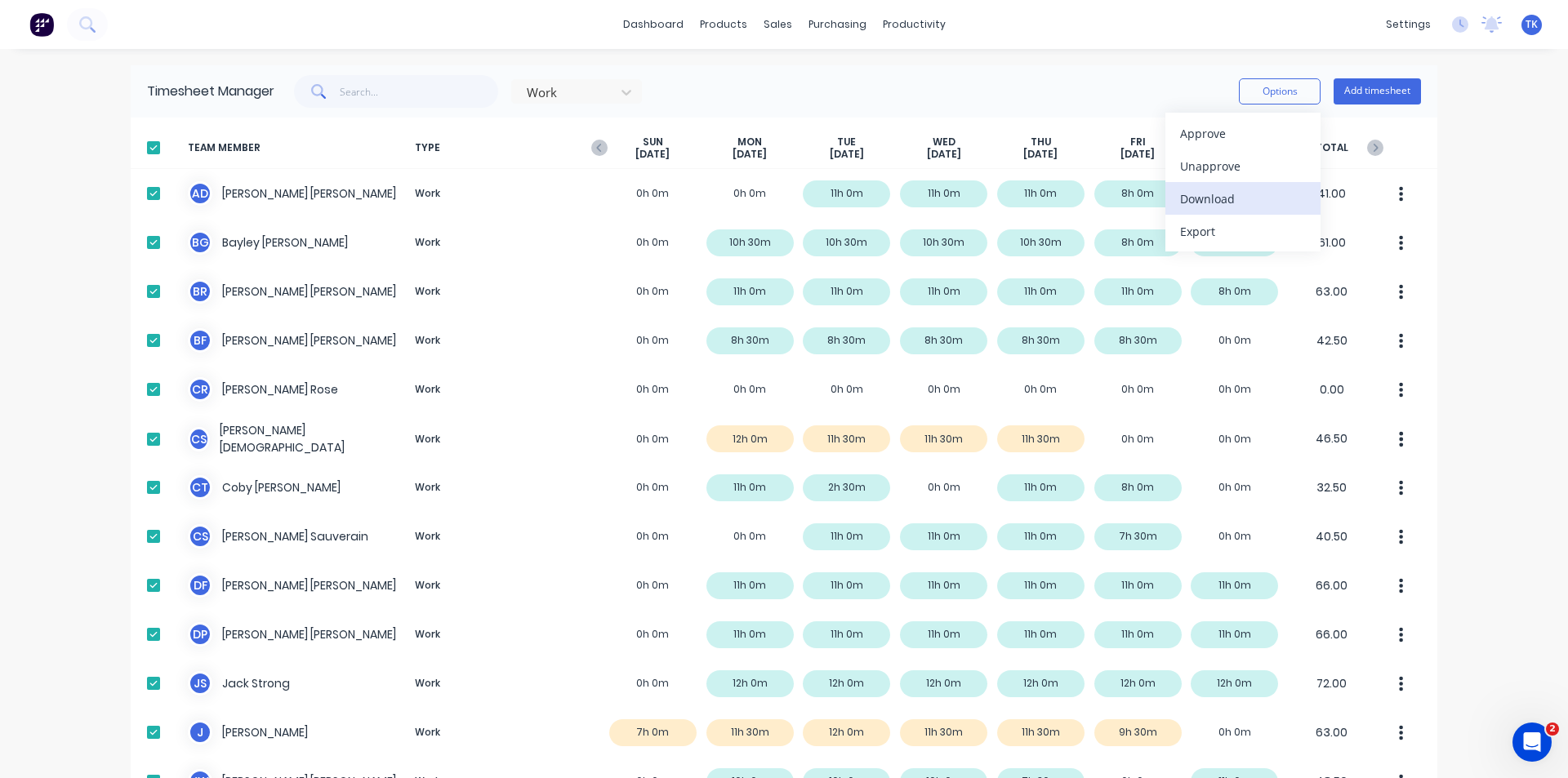
click at [1199, 204] on div "Download" at bounding box center [1243, 199] width 126 height 24
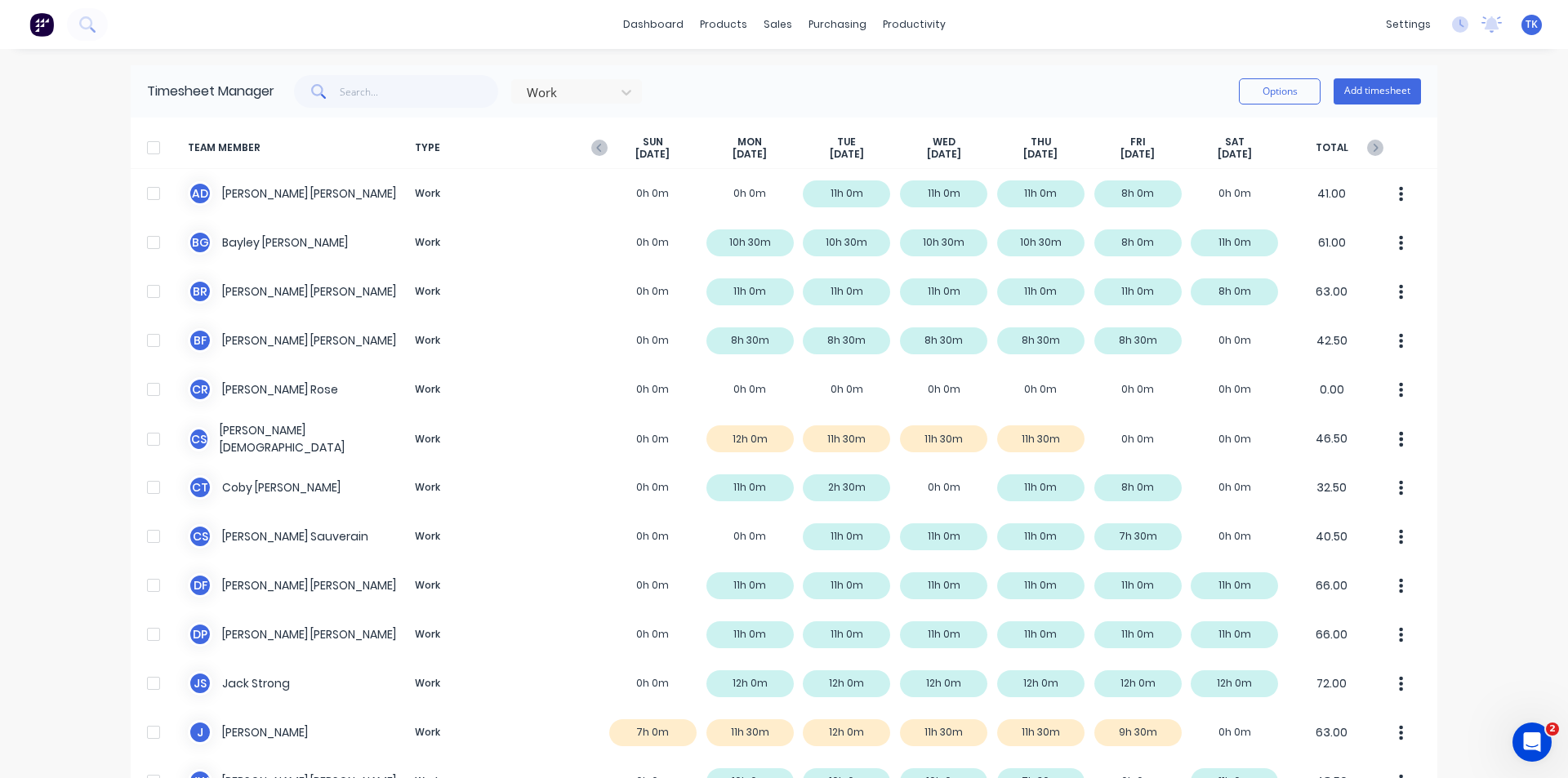
click at [1367, 152] on icon "button" at bounding box center [1375, 148] width 16 height 16
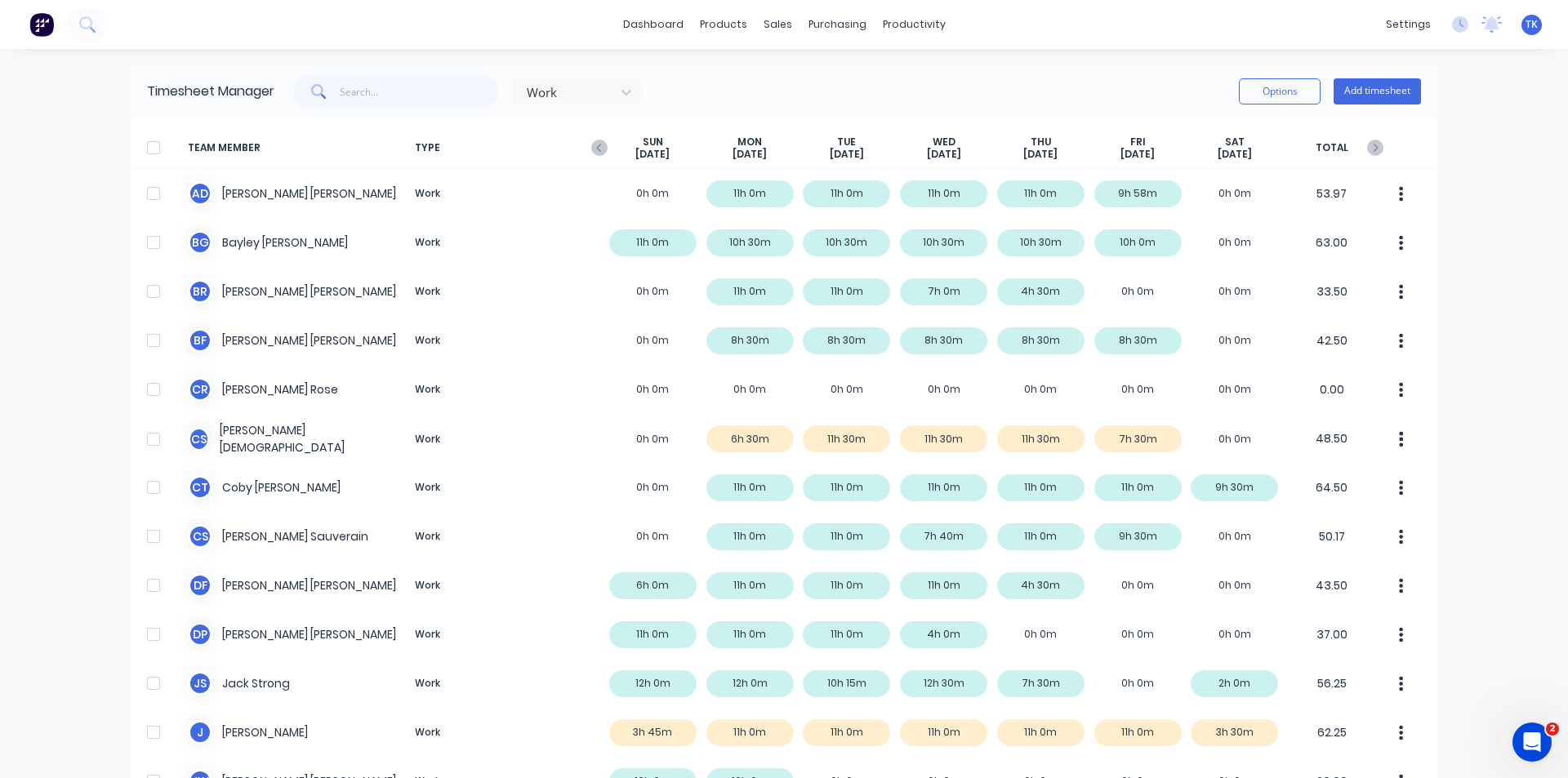
click at [150, 145] on div at bounding box center [153, 148] width 33 height 33
click at [1285, 93] on button "Options" at bounding box center [1280, 91] width 82 height 26
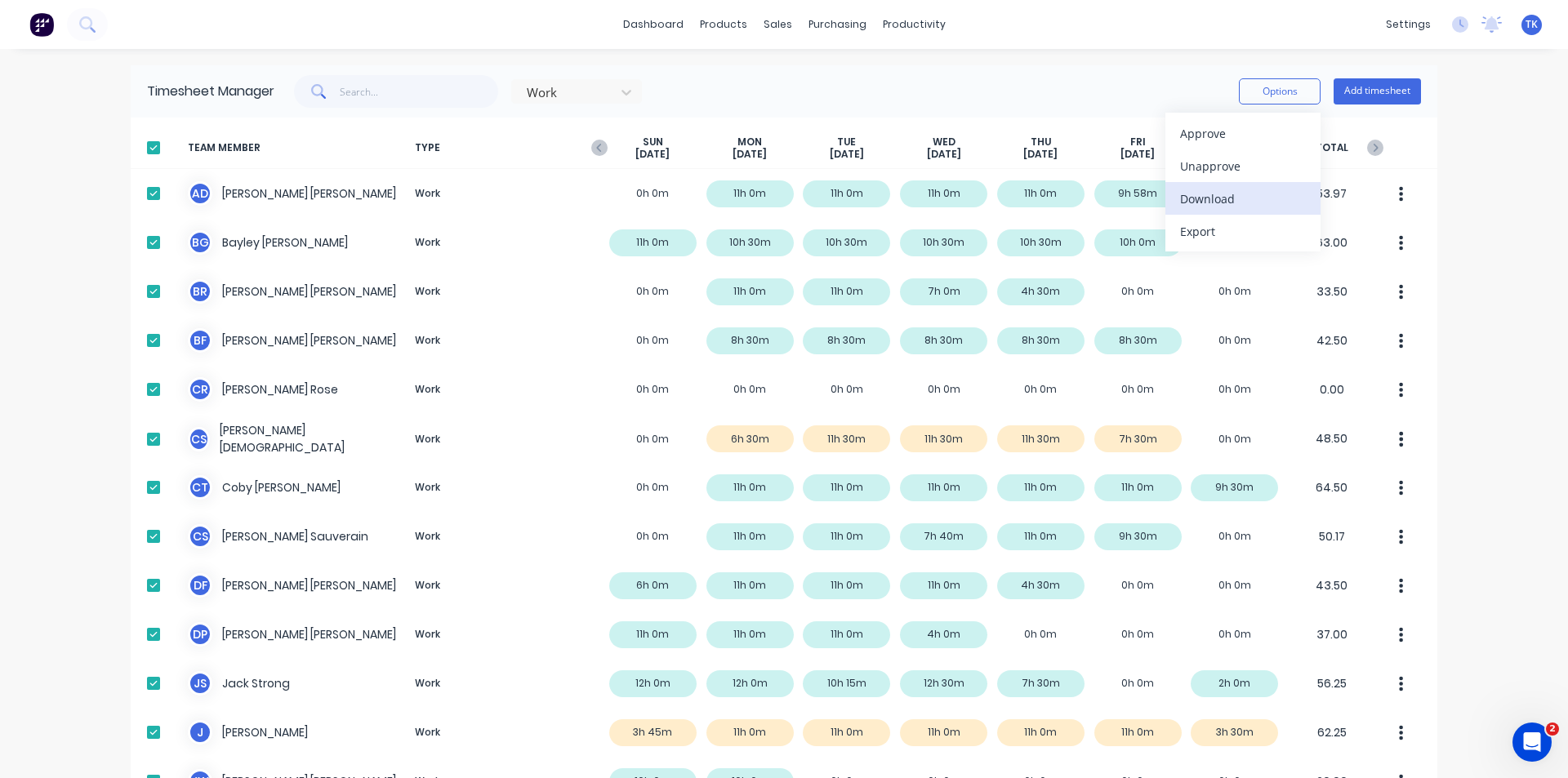
click at [1203, 199] on div "Download" at bounding box center [1243, 199] width 126 height 24
